Goal: Find specific page/section: Find specific page/section

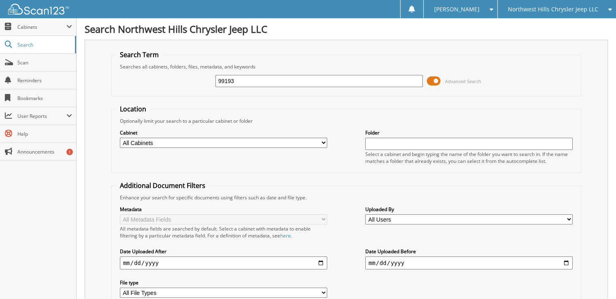
type input "99193"
click at [432, 79] on span at bounding box center [434, 81] width 14 height 12
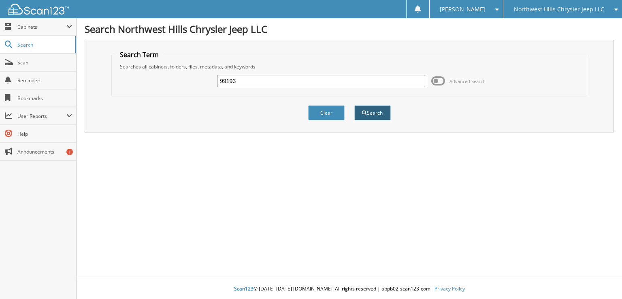
click at [376, 112] on button "Search" at bounding box center [372, 112] width 36 height 15
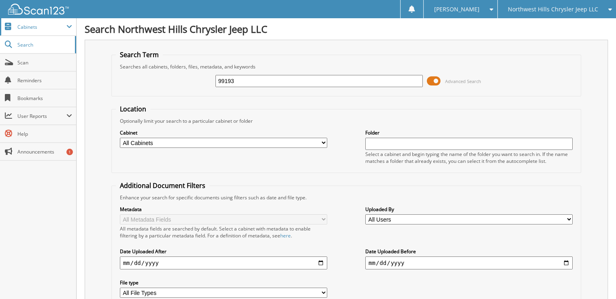
click at [36, 30] on span "Cabinets" at bounding box center [41, 26] width 49 height 7
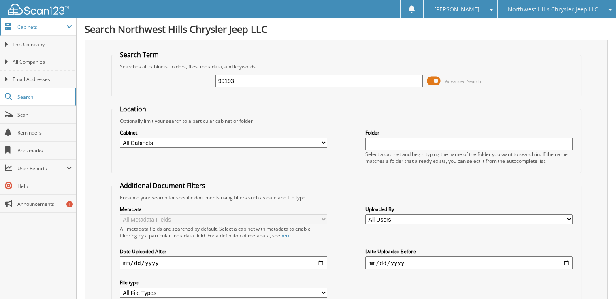
click at [36, 30] on span "Cabinets" at bounding box center [41, 26] width 49 height 7
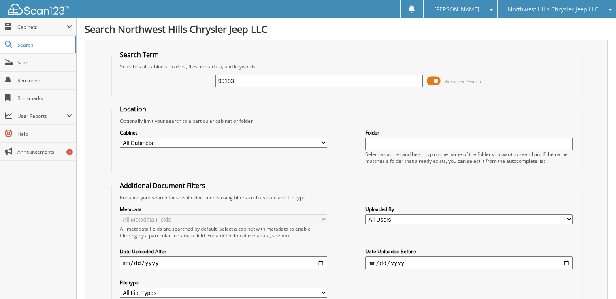
click at [562, 7] on span "Northwest Hills Chrysler Jeep LLC" at bounding box center [553, 9] width 90 height 5
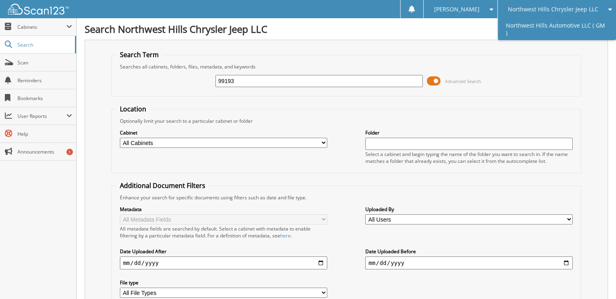
click at [569, 22] on link "Northwest Hills Automotive LLC ( GM )" at bounding box center [557, 29] width 118 height 22
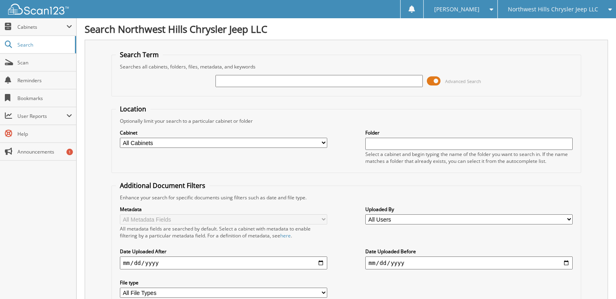
click at [309, 141] on select "All Cabinets ACCOUNTS PAYABLE ACCOUNTS PAYABLE 2025 AFTERSELL CAR DEALS 2025 CJ…" at bounding box center [223, 143] width 207 height 10
click at [326, 81] on input "text" at bounding box center [318, 81] width 207 height 12
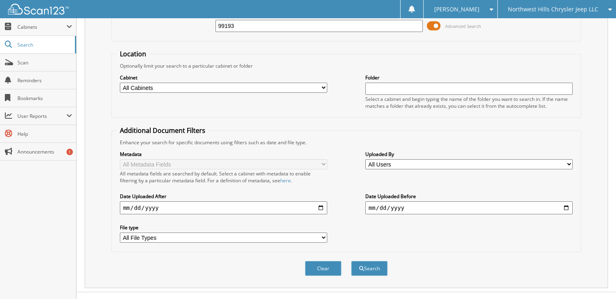
scroll to position [62, 0]
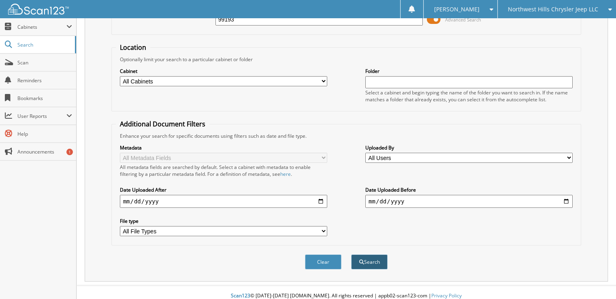
type input "99193"
click at [371, 254] on button "Search" at bounding box center [369, 261] width 36 height 15
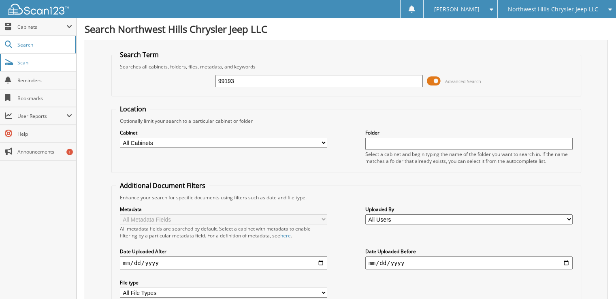
click at [50, 60] on span "Scan" at bounding box center [44, 62] width 55 height 7
click at [45, 46] on span "Search" at bounding box center [43, 44] width 53 height 7
type input "99193"
click at [436, 80] on span at bounding box center [434, 81] width 14 height 12
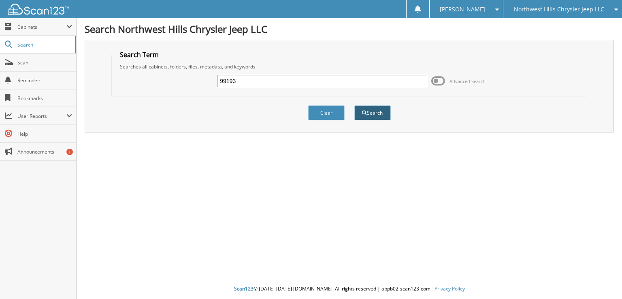
click at [378, 112] on button "Search" at bounding box center [372, 112] width 36 height 15
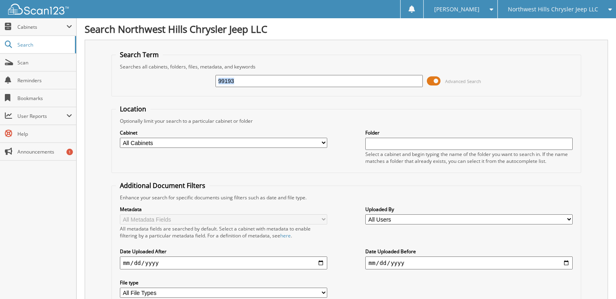
drag, startPoint x: 437, startPoint y: 79, endPoint x: 421, endPoint y: 80, distance: 16.2
click at [421, 79] on div "99193 Advanced Search" at bounding box center [346, 81] width 461 height 22
click at [557, 9] on span "Northwest Hills Chrysler Jeep LLC" at bounding box center [553, 9] width 90 height 5
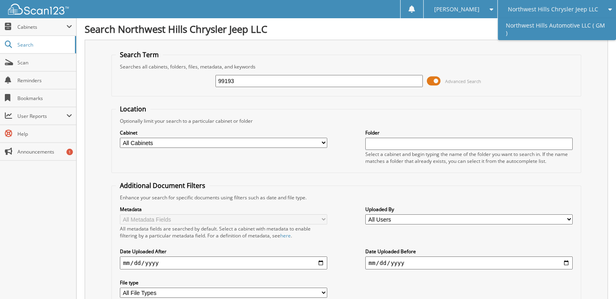
click at [565, 28] on link "Northwest Hills Automotive LLC ( GM )" at bounding box center [557, 29] width 118 height 22
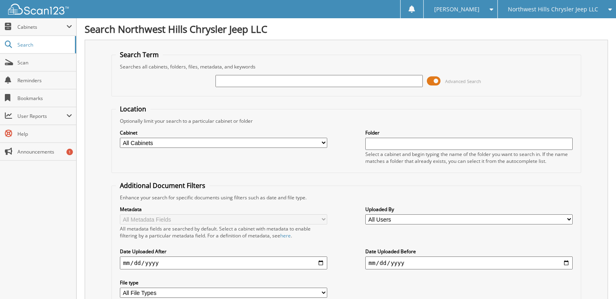
click at [432, 80] on span at bounding box center [434, 81] width 14 height 12
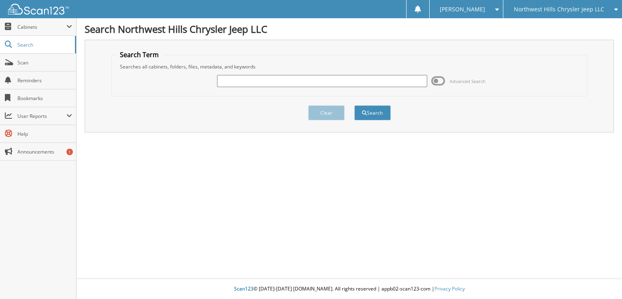
click at [288, 80] on input "text" at bounding box center [322, 81] width 210 height 12
type input "99193"
click at [379, 109] on button "Search" at bounding box center [372, 112] width 36 height 15
